Goal: Task Accomplishment & Management: Use online tool/utility

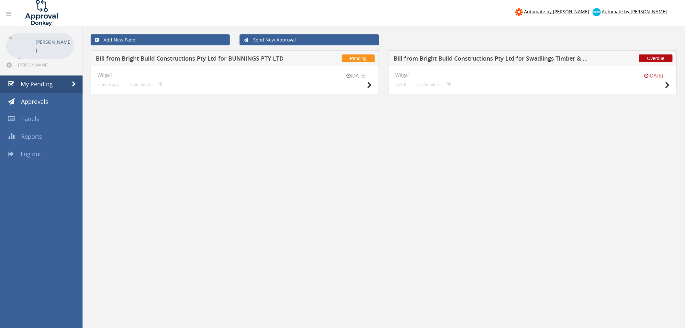
click at [260, 62] on h5 "Bill from Bright Build Constructions Pty Ltd for BUNNINGS PTY LTD" at bounding box center [193, 59] width 195 height 8
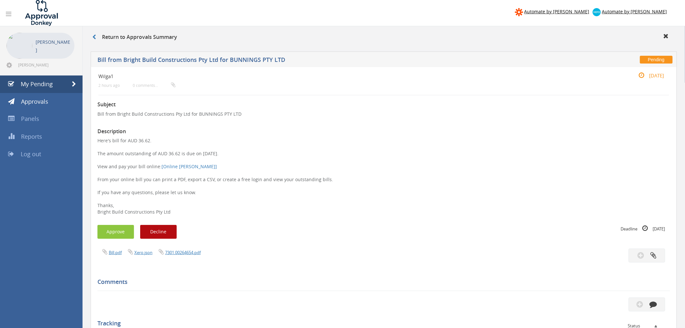
click at [193, 257] on div "Bill.pdf Xero.json 7301.00264654.pdf" at bounding box center [384, 255] width 583 height 14
click at [193, 250] on link "7301.00264654.pdf" at bounding box center [183, 252] width 36 height 6
click at [119, 232] on button "Approve" at bounding box center [115, 232] width 37 height 14
